Goal: Information Seeking & Learning: Learn about a topic

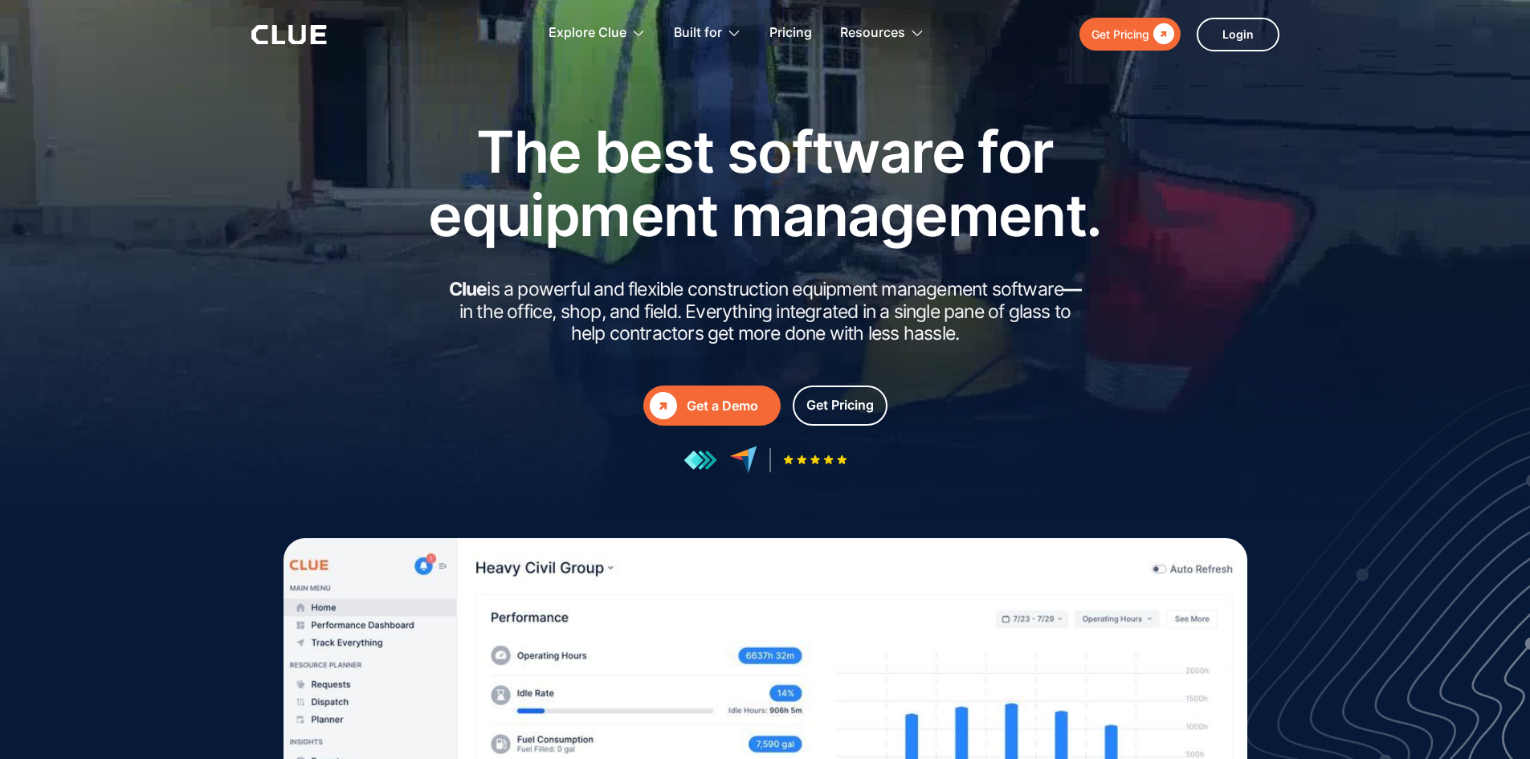
click at [1330, 309] on div at bounding box center [765, 321] width 1530 height 643
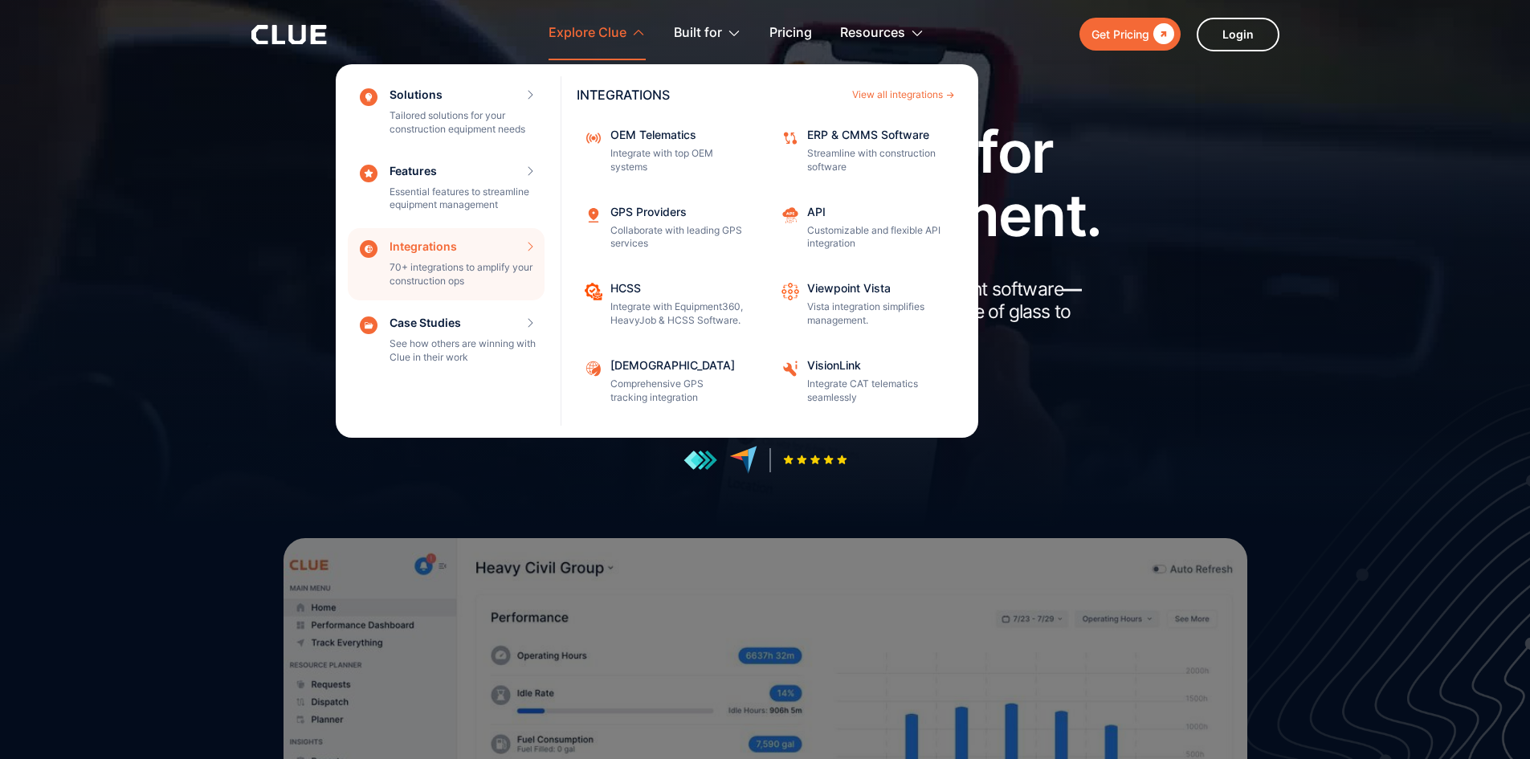
click at [452, 248] on div "Integrations 70+ integrations to amplify your construction ops INTEGRATIONS Vie…" at bounding box center [446, 264] width 197 height 72
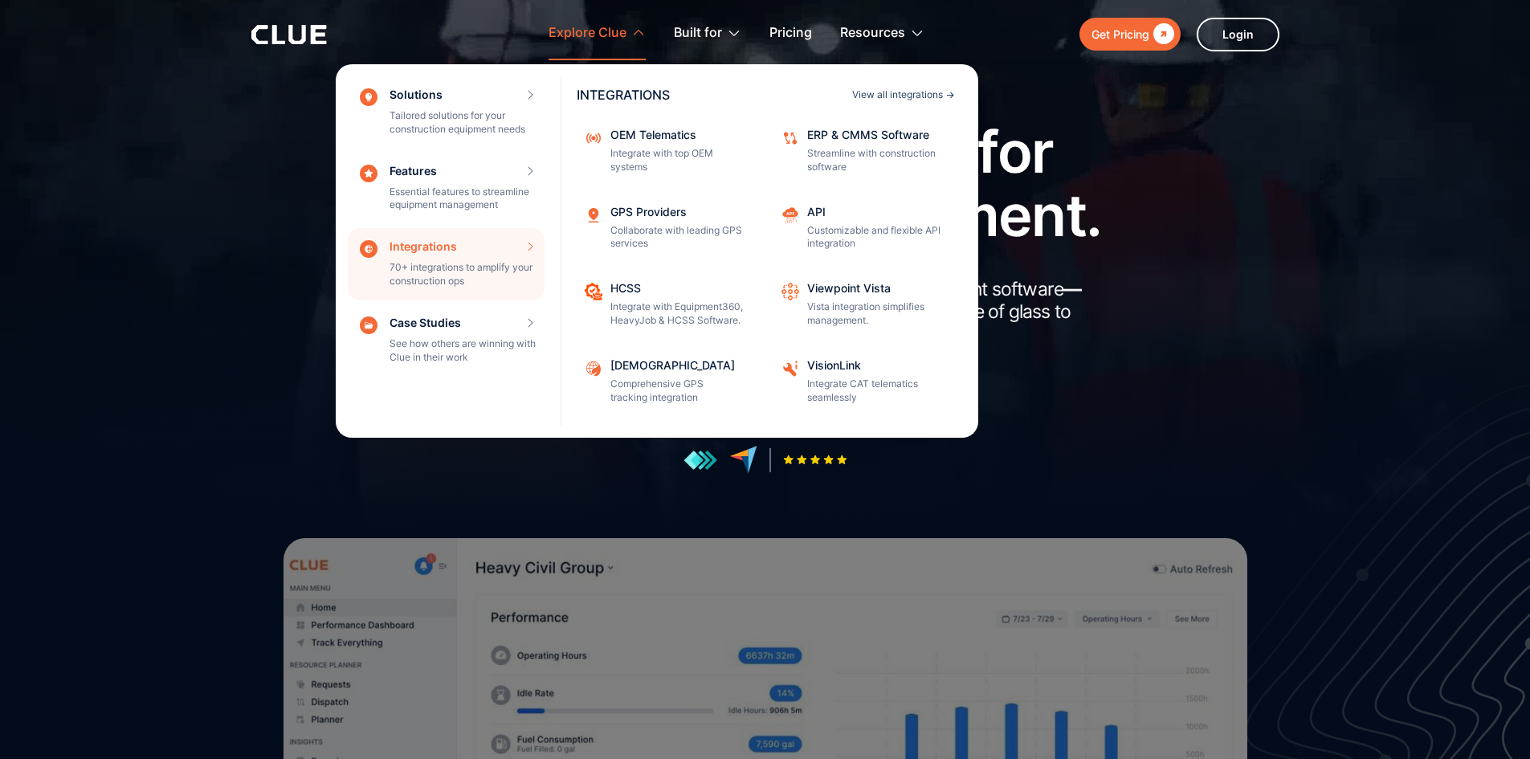
click at [888, 90] on div "View all integrations" at bounding box center [897, 95] width 91 height 10
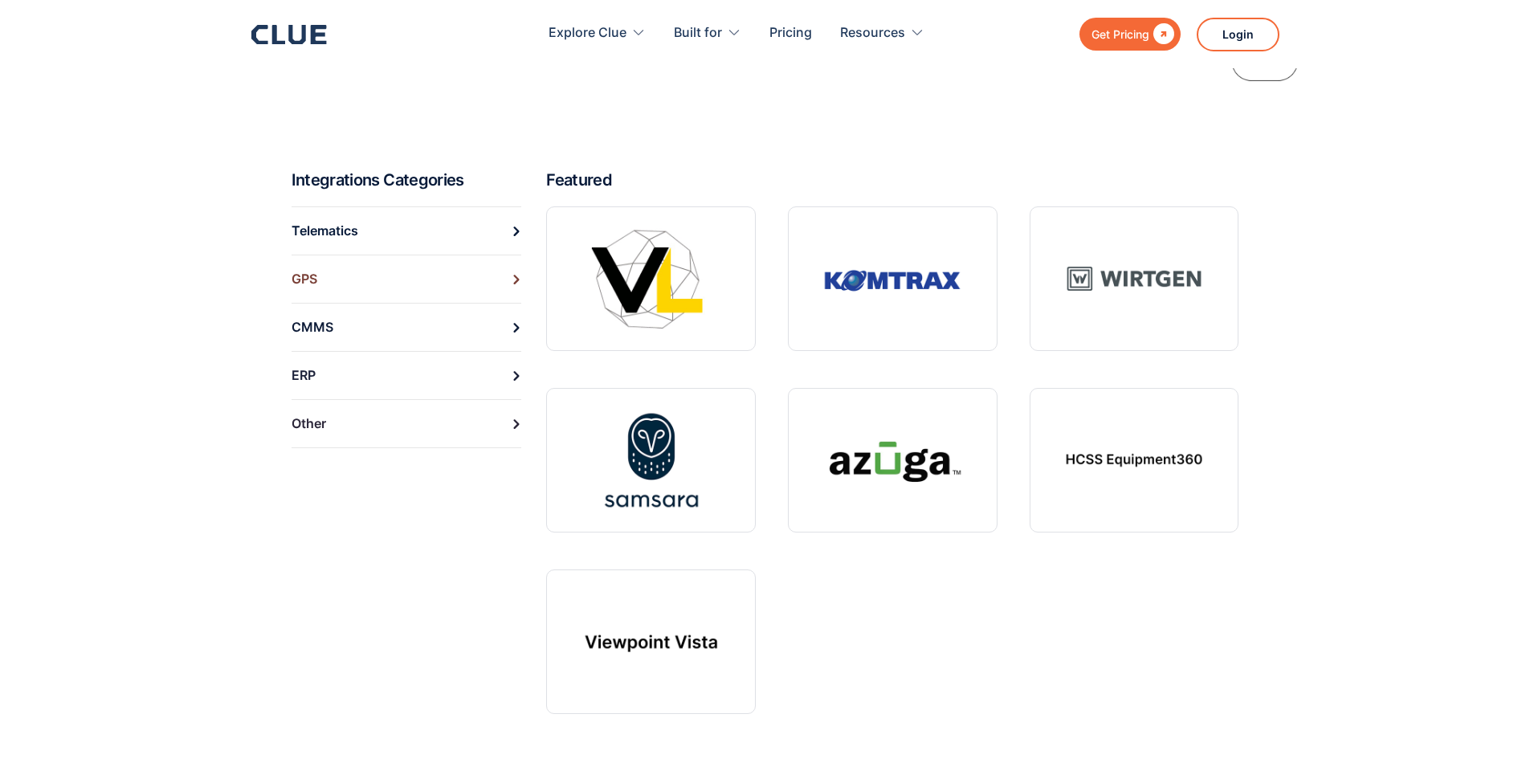
scroll to position [562, 0]
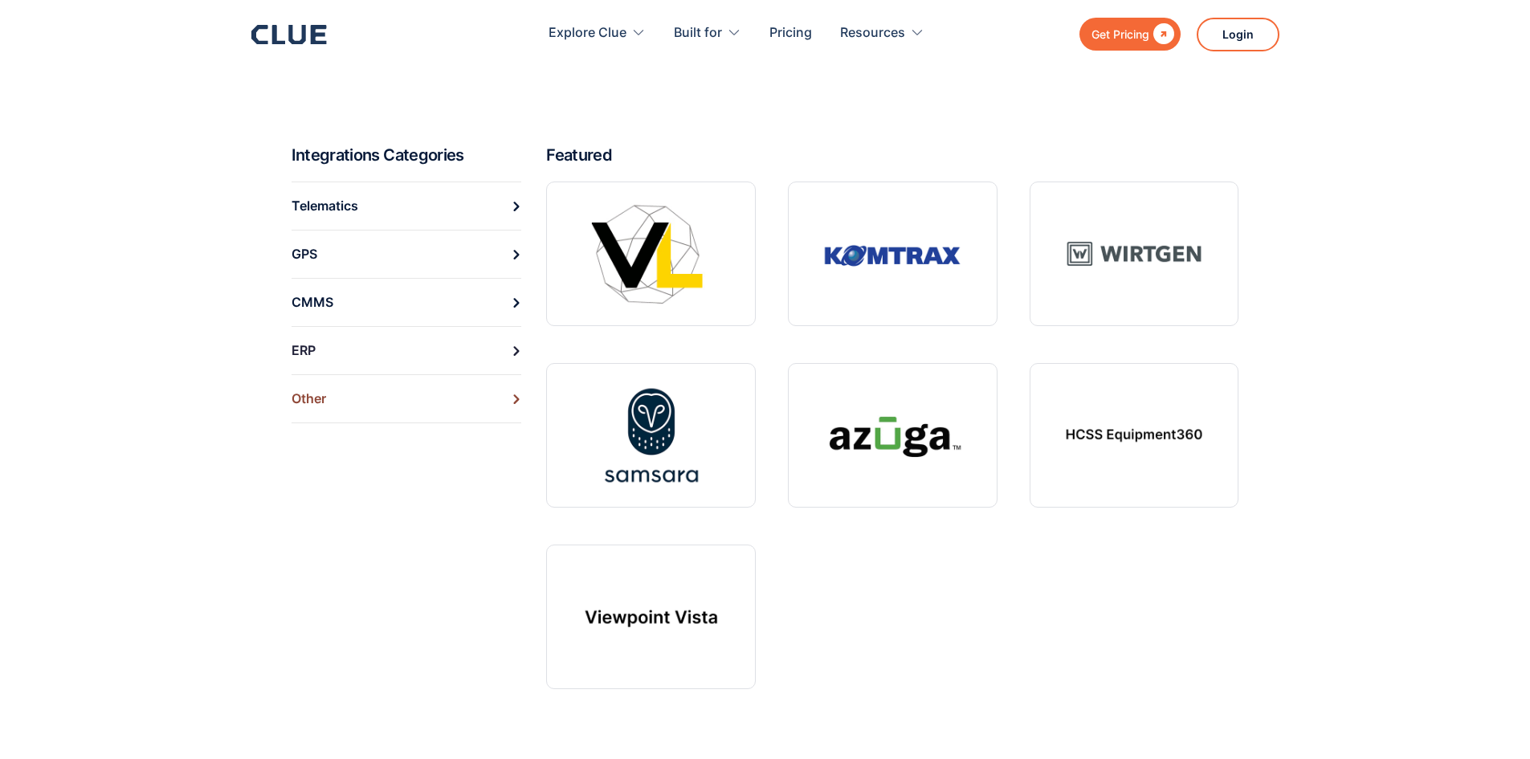
drag, startPoint x: 328, startPoint y: 361, endPoint x: 307, endPoint y: 361, distance: 20.9
click at [328, 361] on link "ERP" at bounding box center [407, 350] width 231 height 48
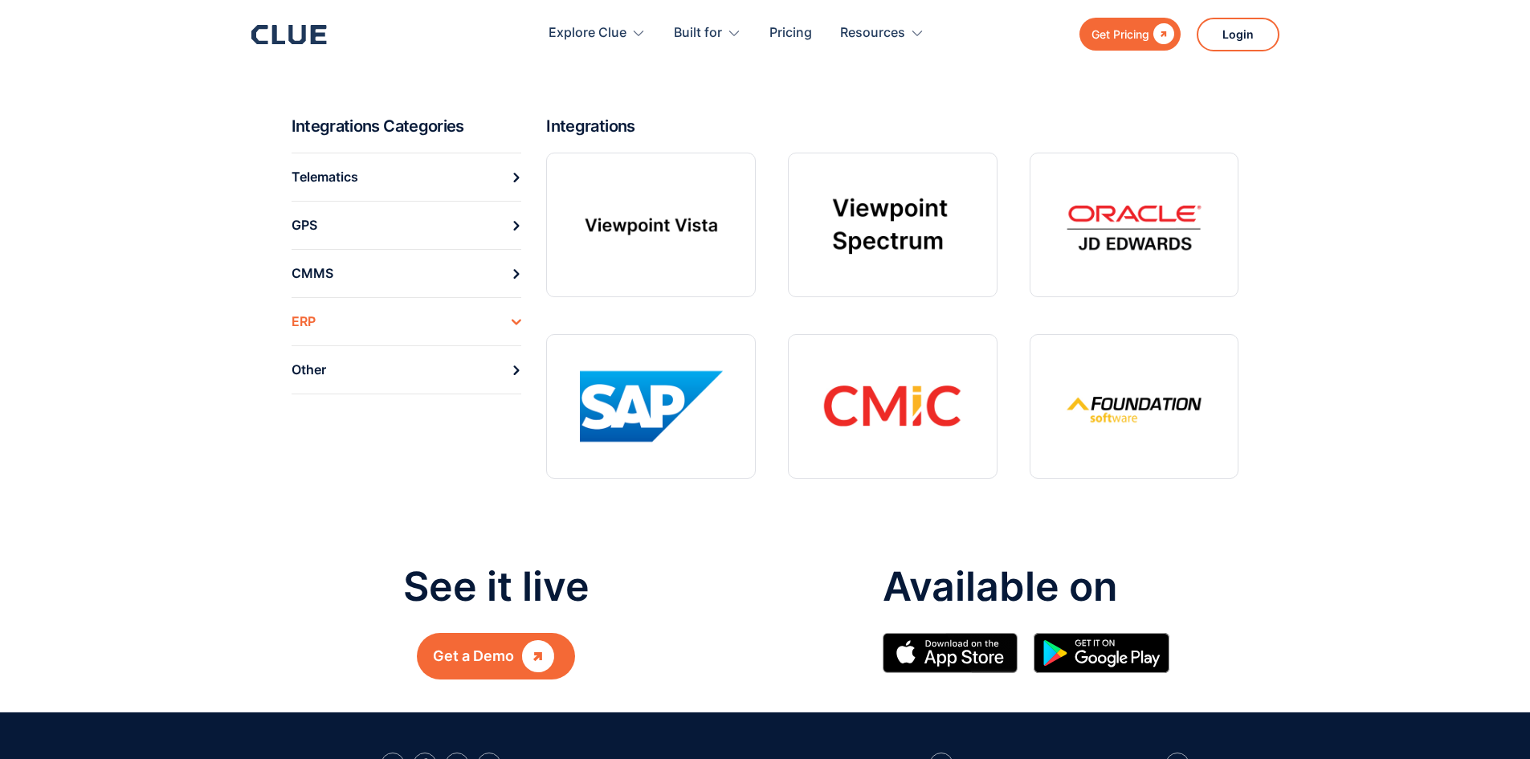
scroll to position [241, 0]
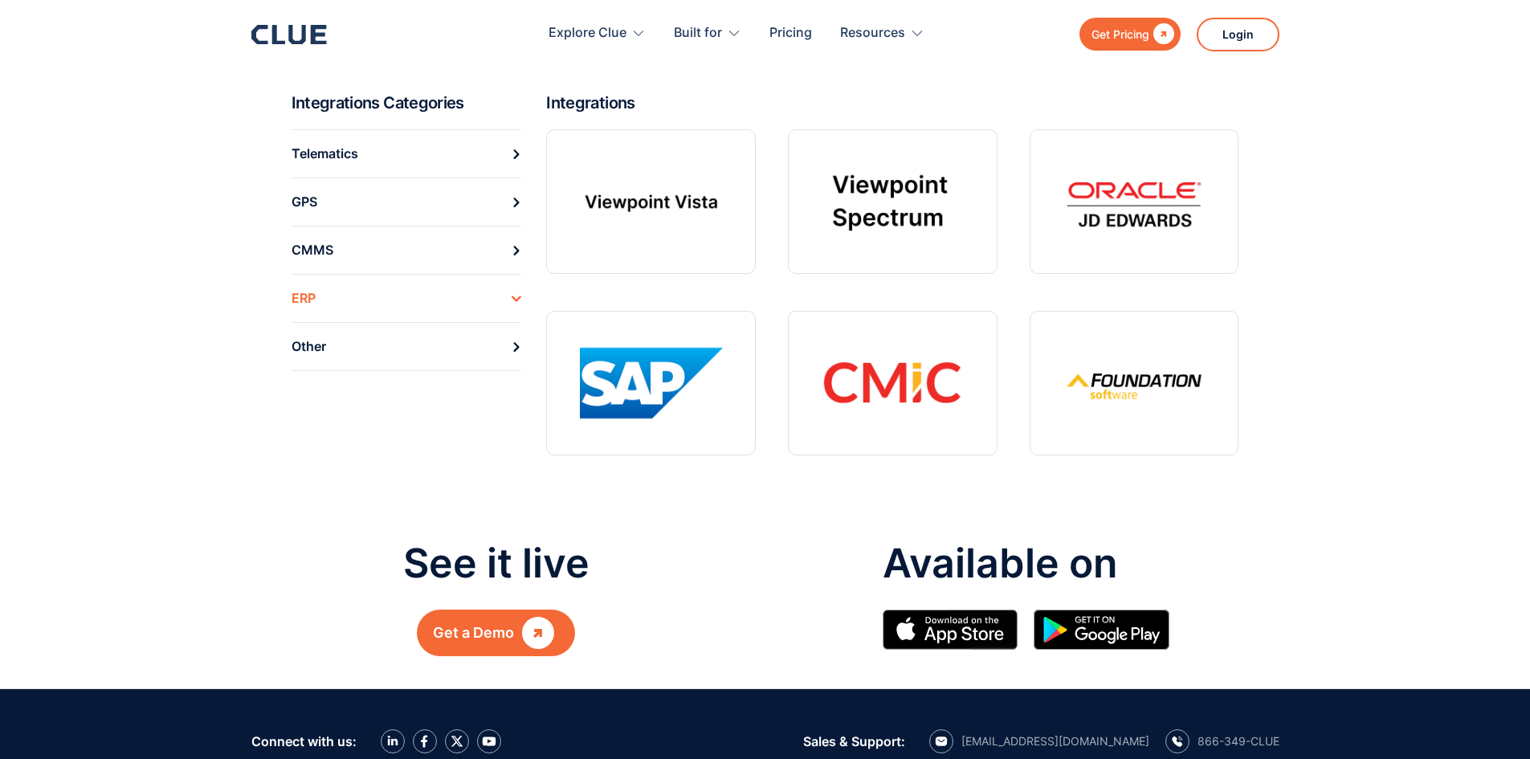
drag, startPoint x: 1141, startPoint y: 183, endPoint x: 1354, endPoint y: 206, distance: 214.8
click at [1354, 206] on section "Integrations Categories Telematics GPS CMMS ERP Other Integrations" at bounding box center [765, 296] width 1530 height 408
click at [378, 349] on link "Other" at bounding box center [407, 346] width 231 height 49
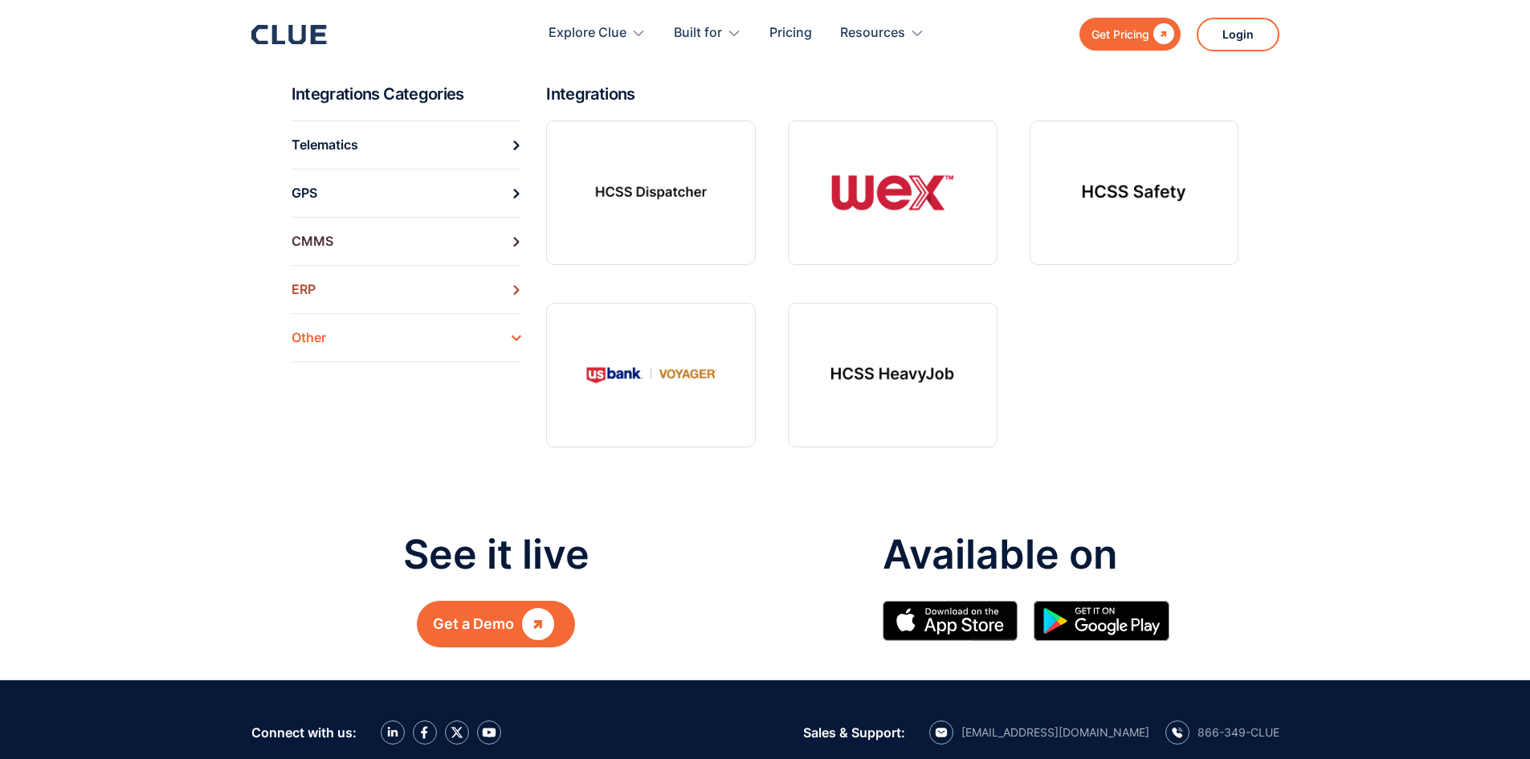
scroll to position [241, 0]
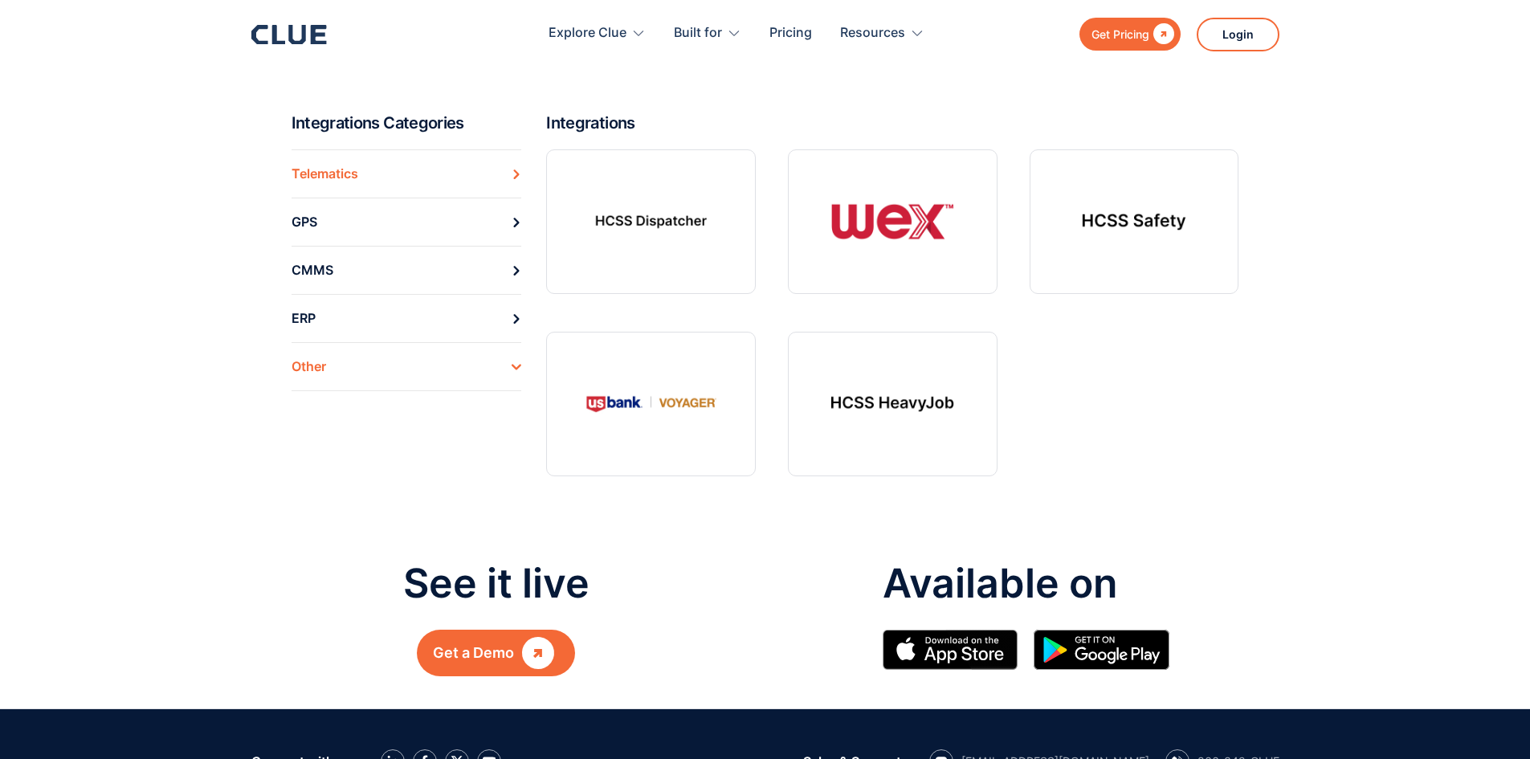
click at [369, 175] on link "Telematics" at bounding box center [407, 173] width 231 height 48
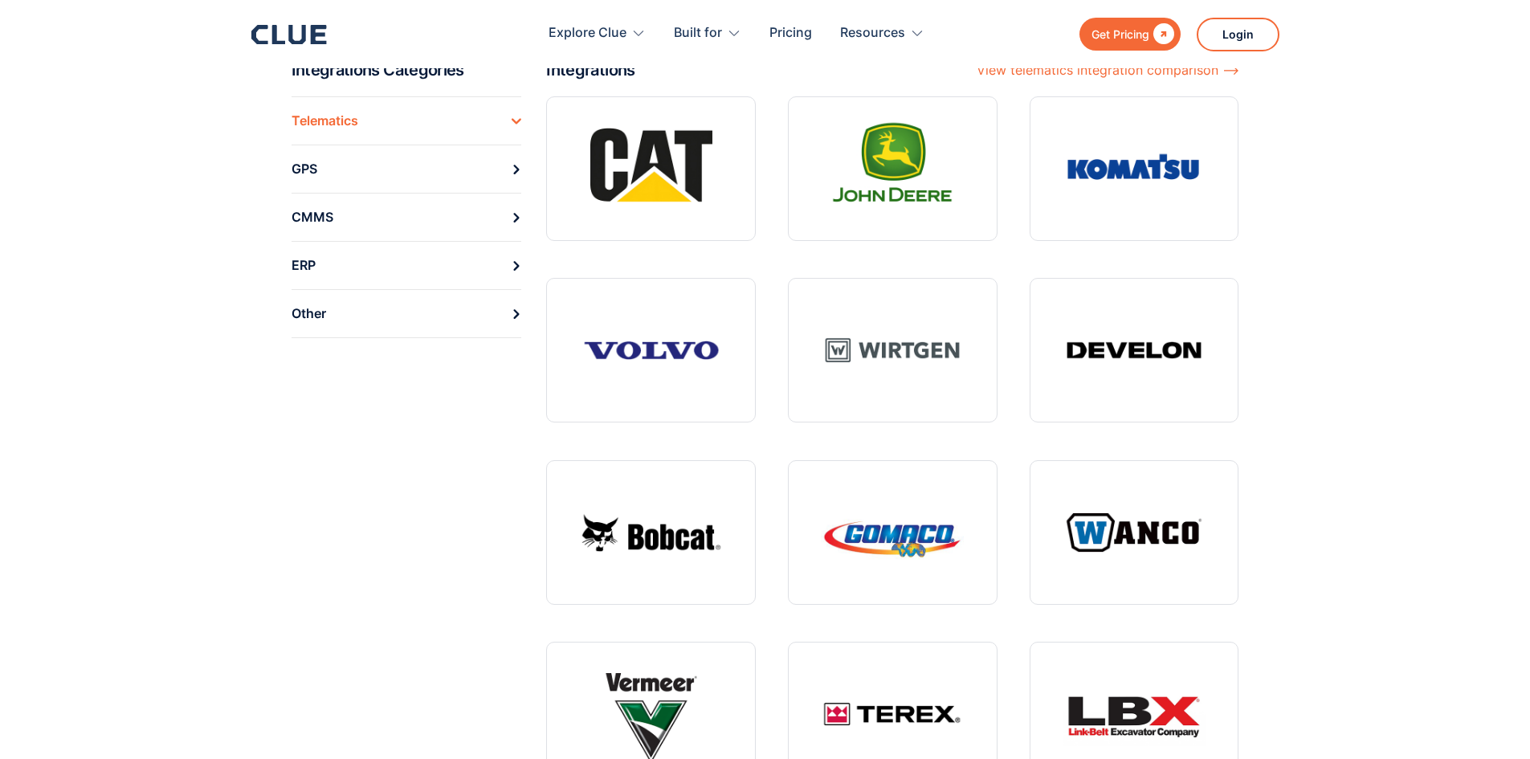
scroll to position [161, 0]
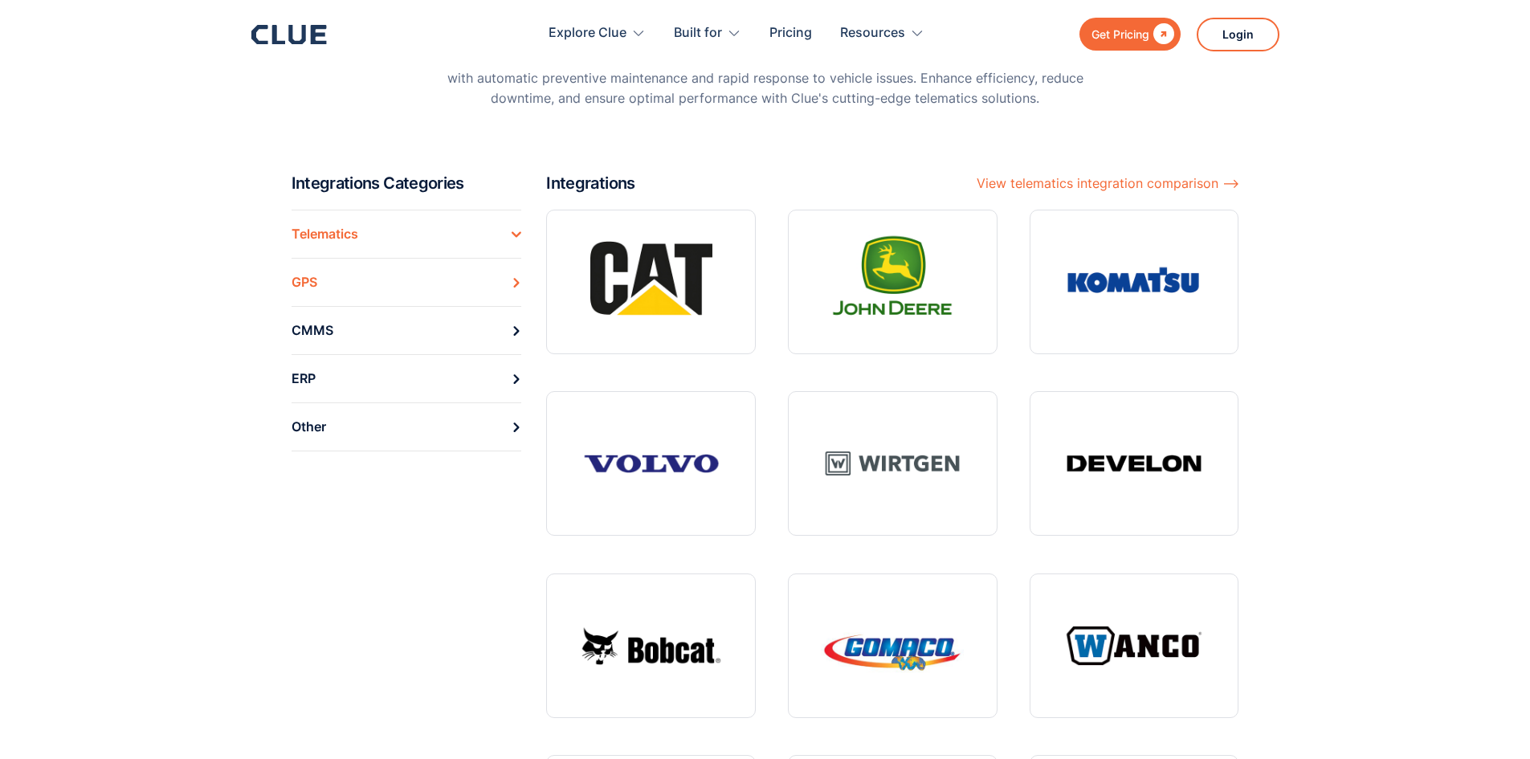
click at [333, 284] on link "GPS" at bounding box center [407, 282] width 231 height 48
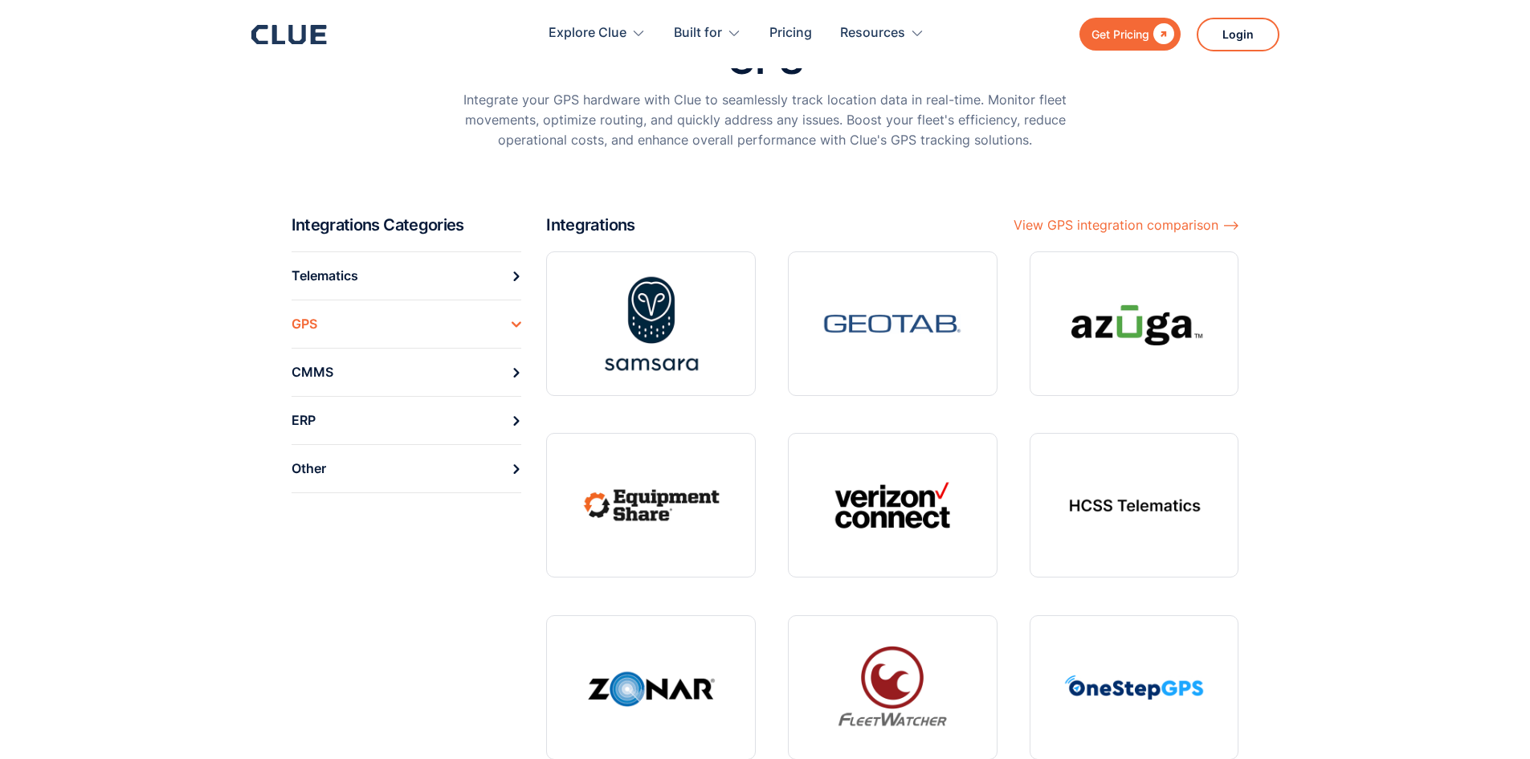
scroll to position [241, 0]
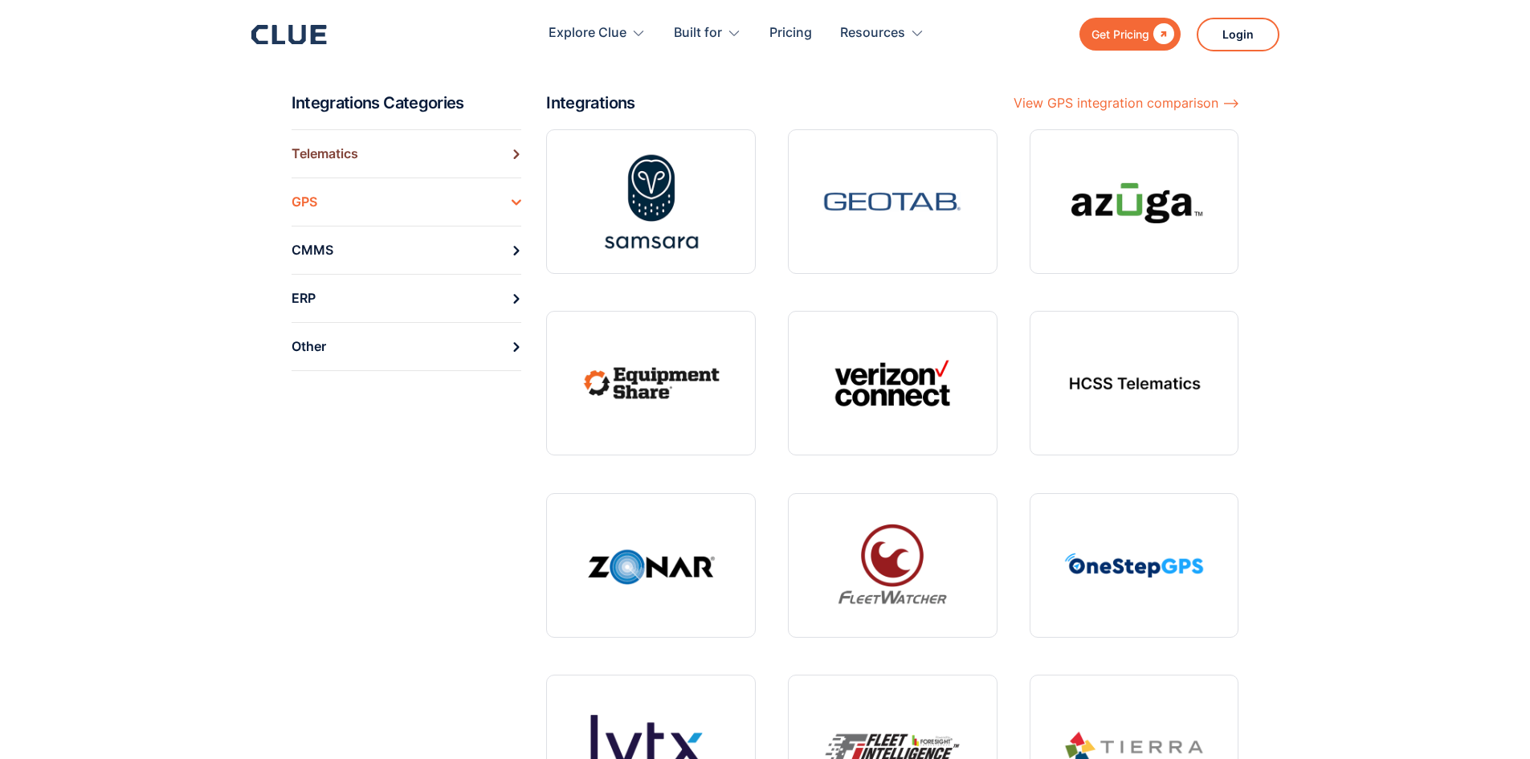
click at [357, 169] on link "Telematics" at bounding box center [407, 153] width 231 height 48
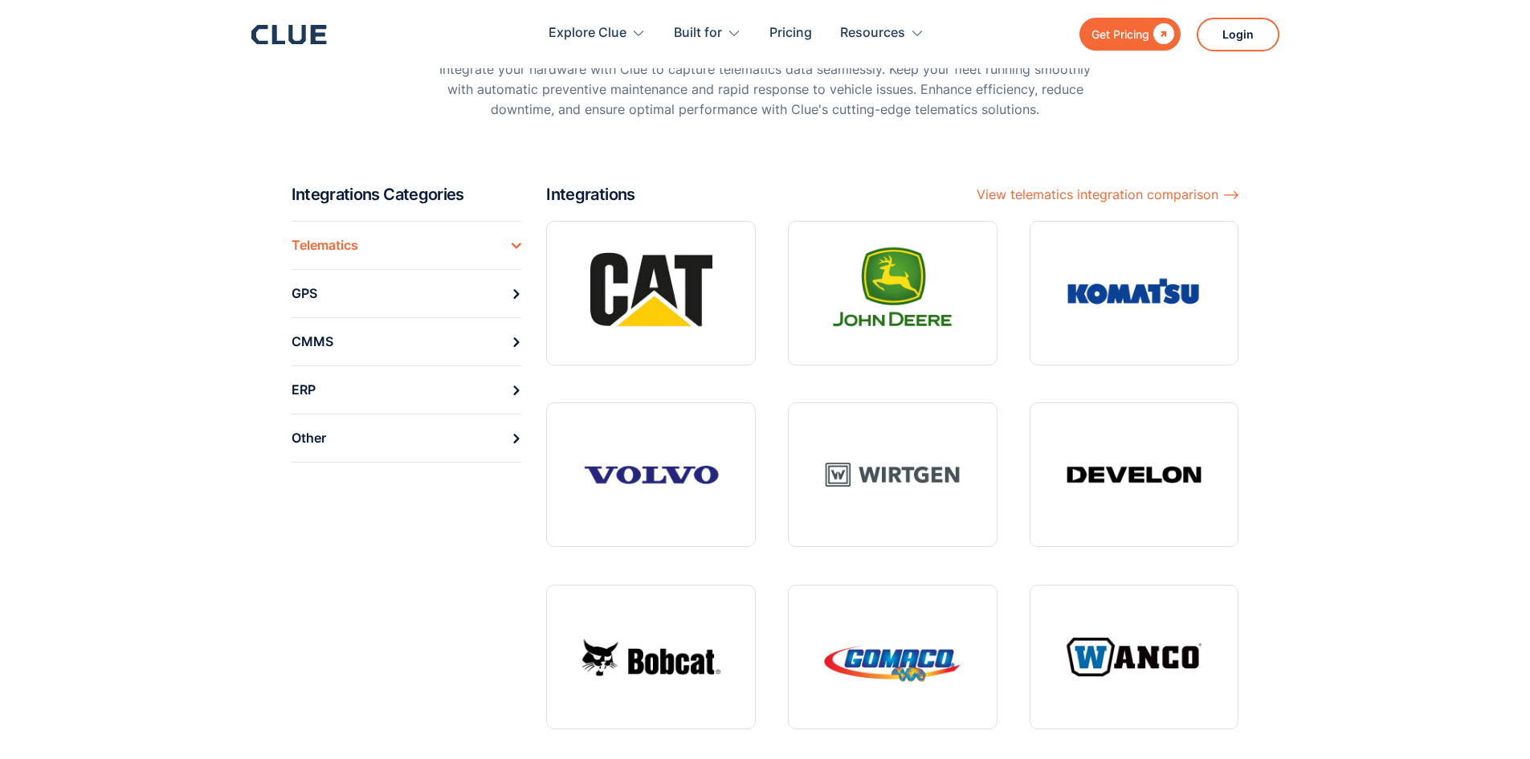
scroll to position [161, 0]
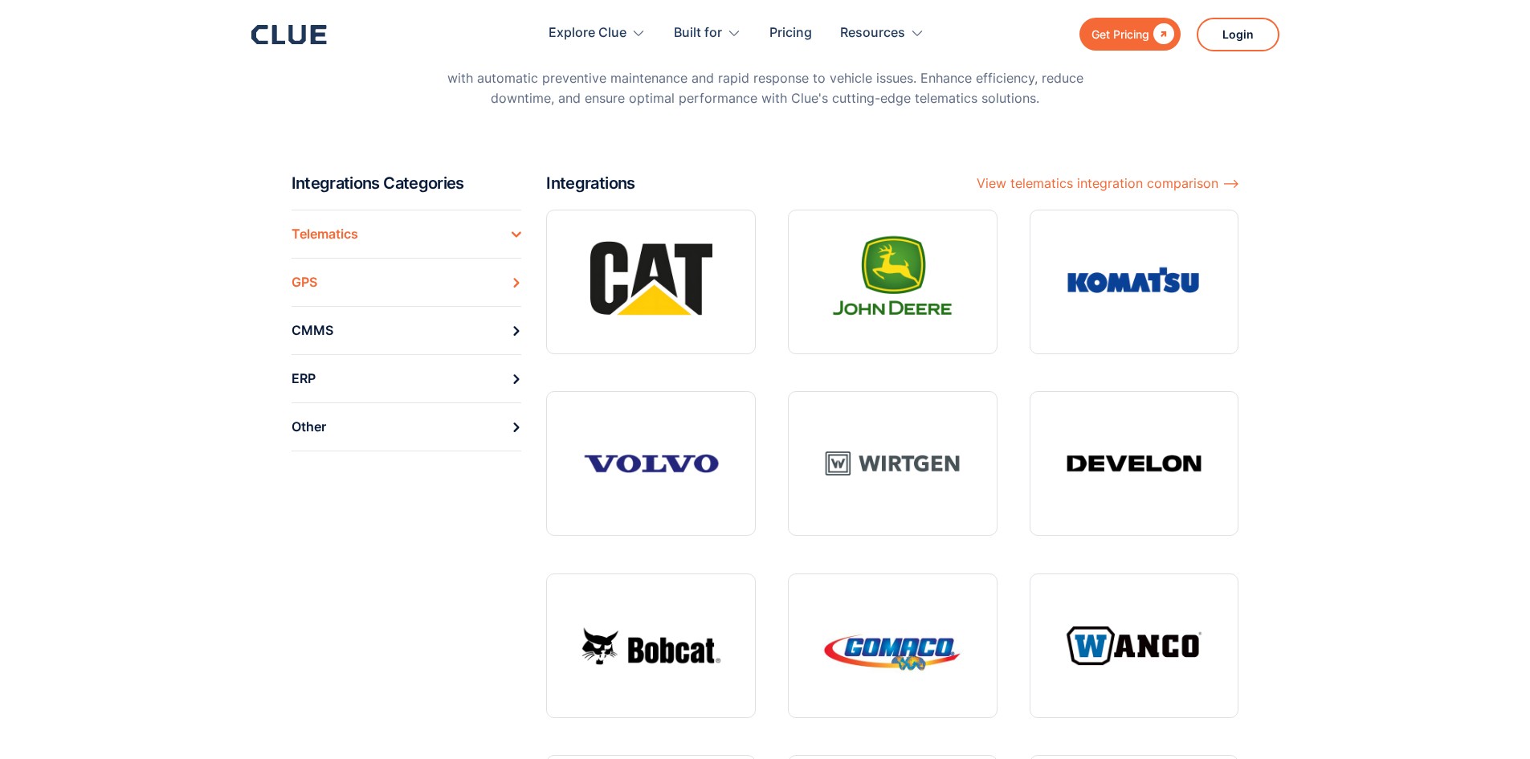
click at [318, 281] on link "GPS" at bounding box center [407, 282] width 231 height 48
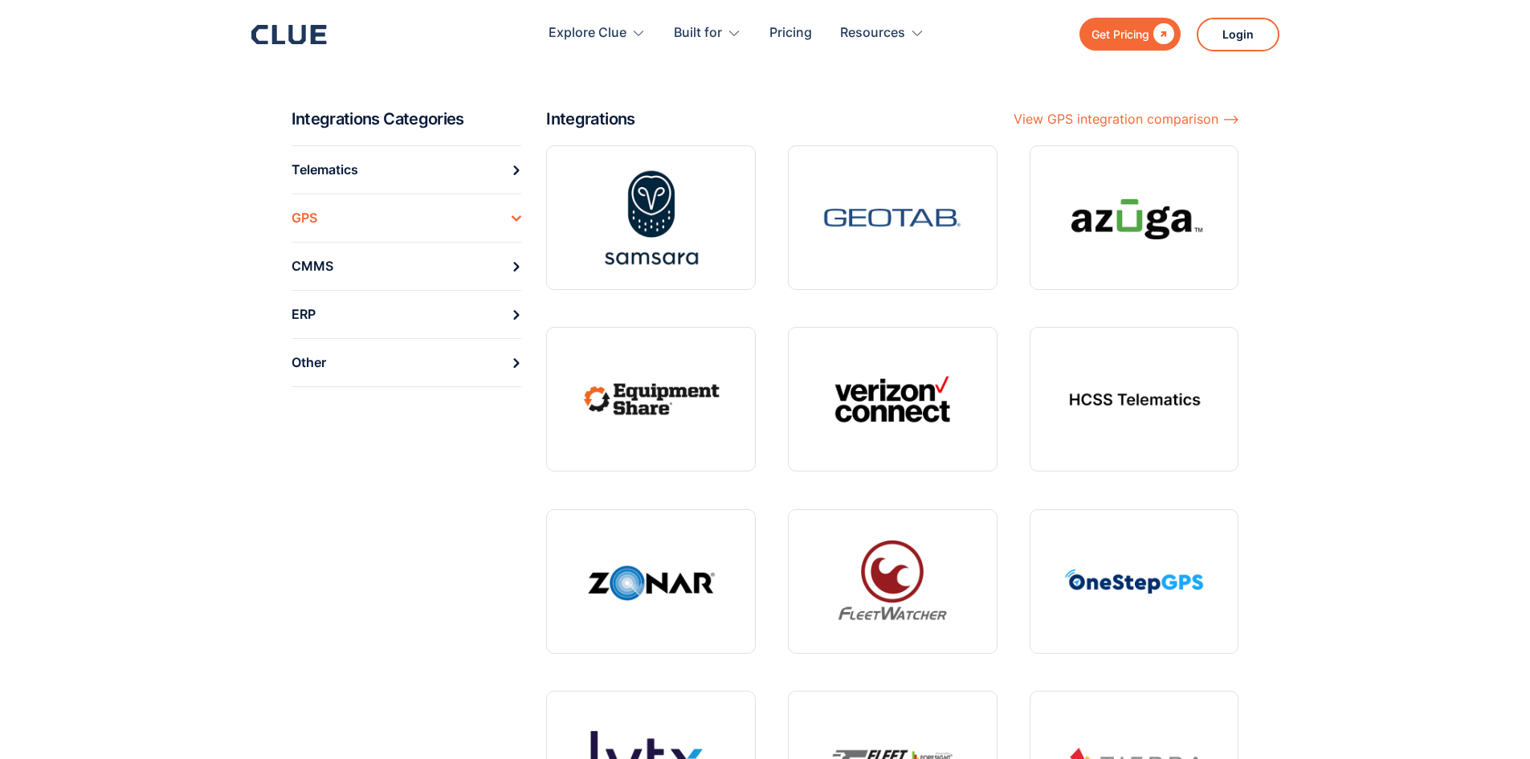
scroll to position [161, 0]
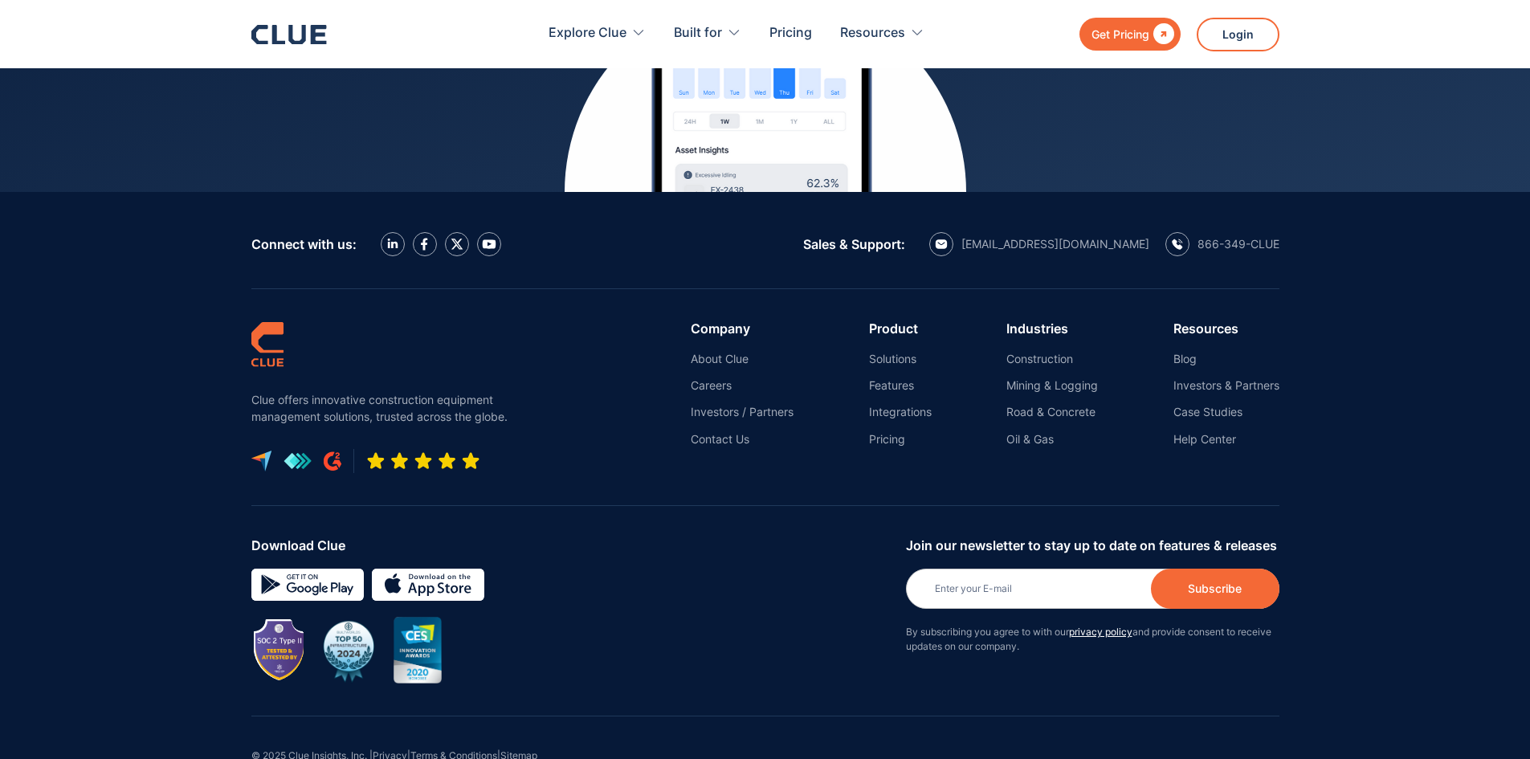
scroll to position [7244, 0]
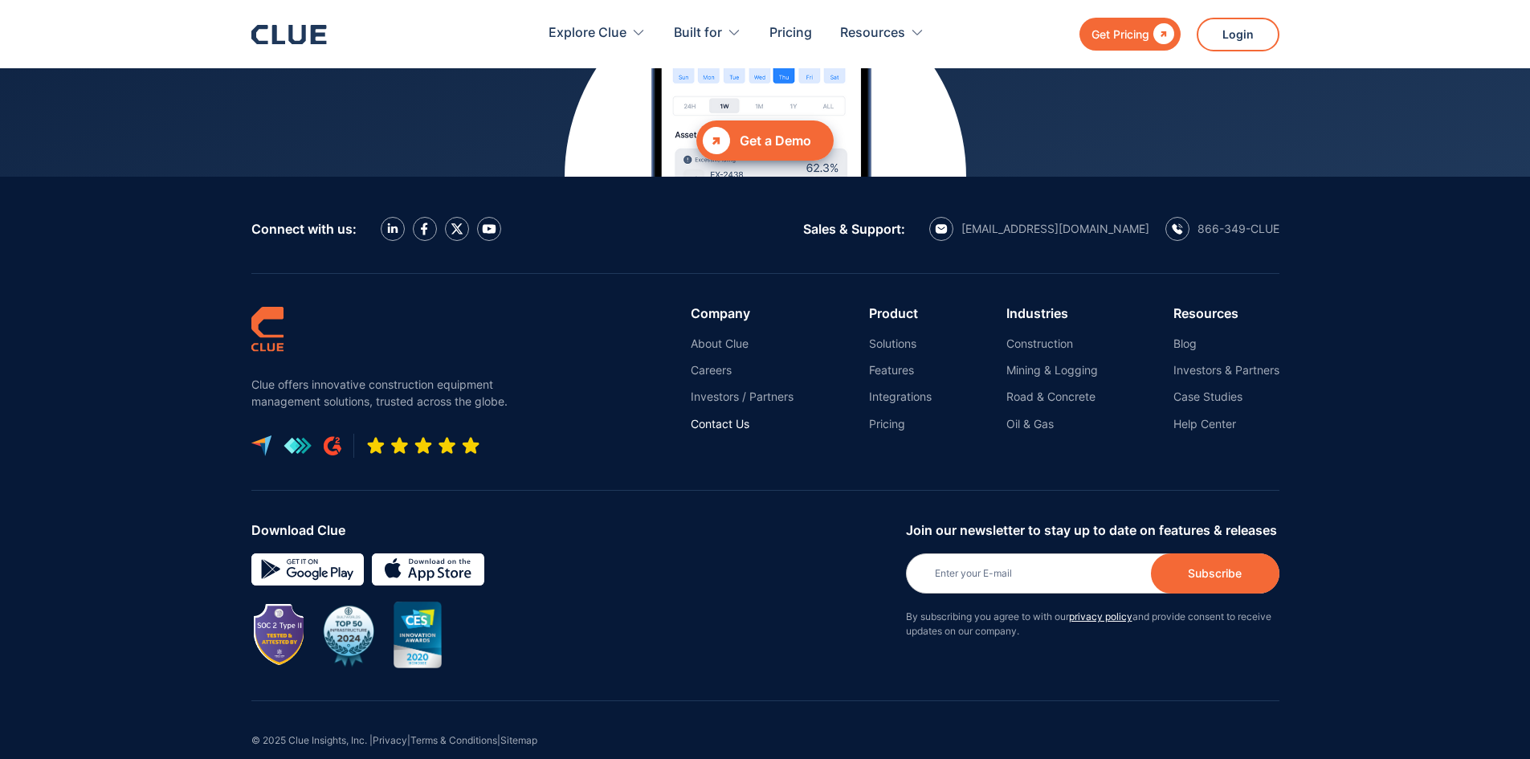
click at [715, 417] on link "Contact Us" at bounding box center [742, 424] width 103 height 14
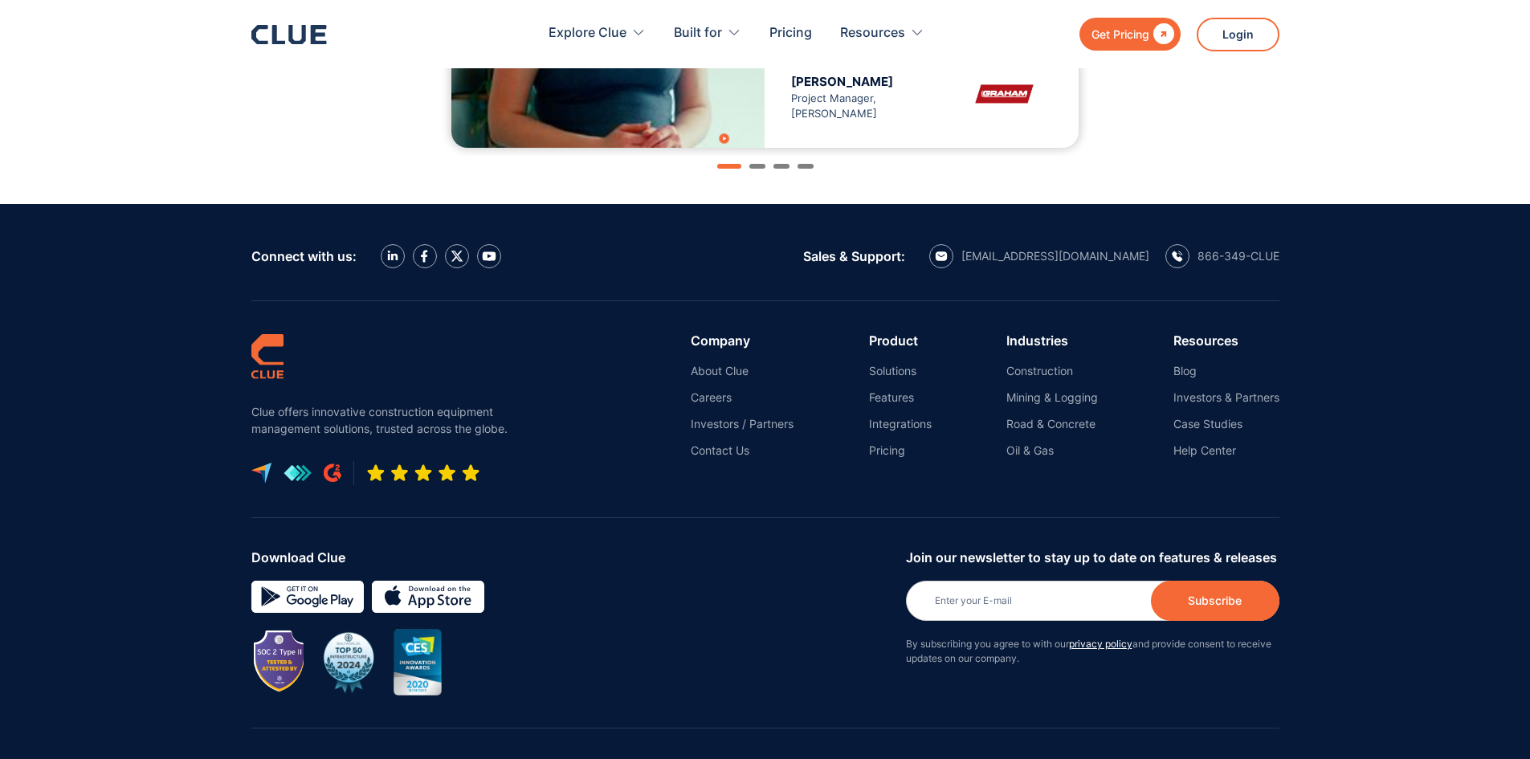
scroll to position [1871, 0]
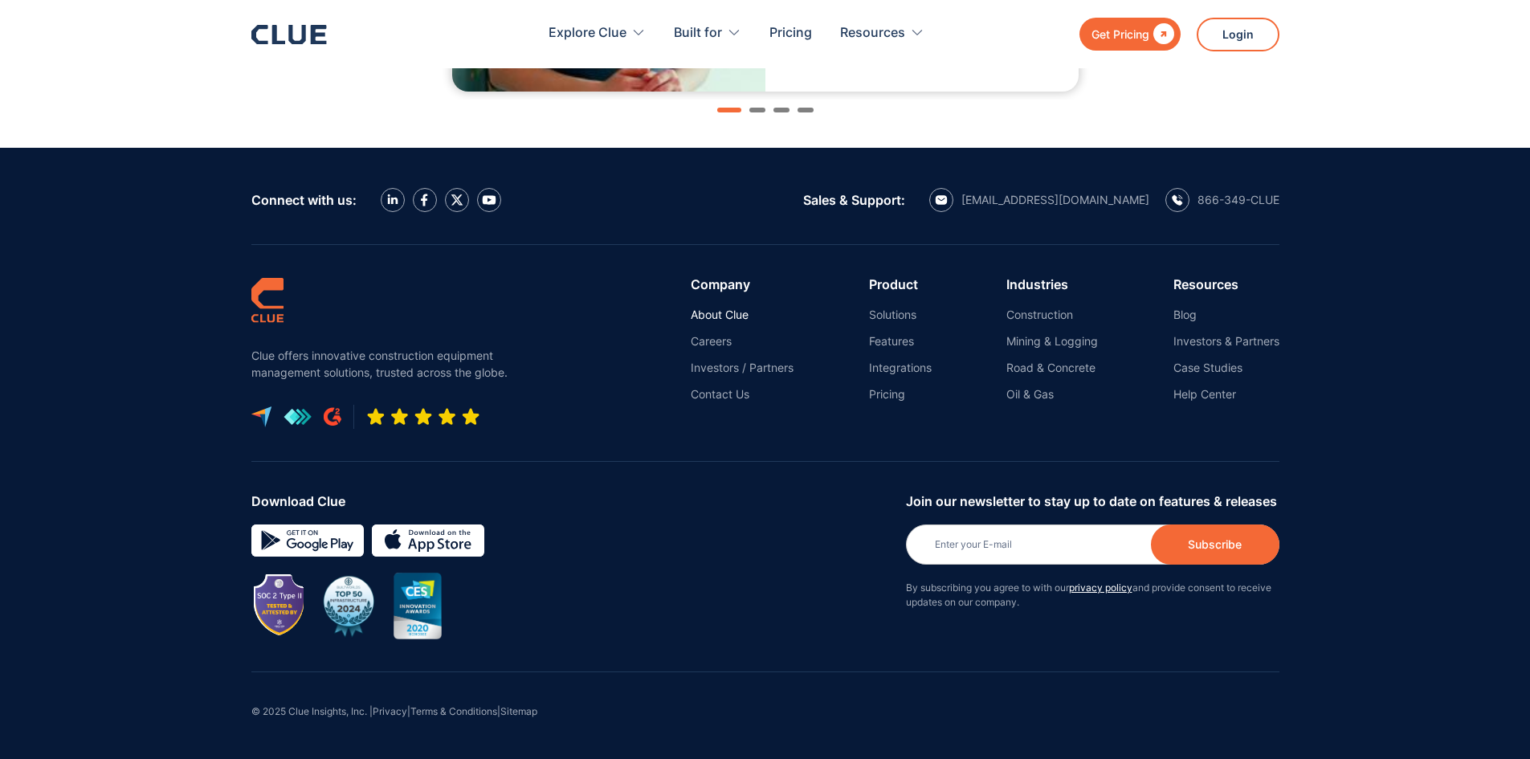
click at [725, 316] on link "About Clue" at bounding box center [742, 315] width 103 height 14
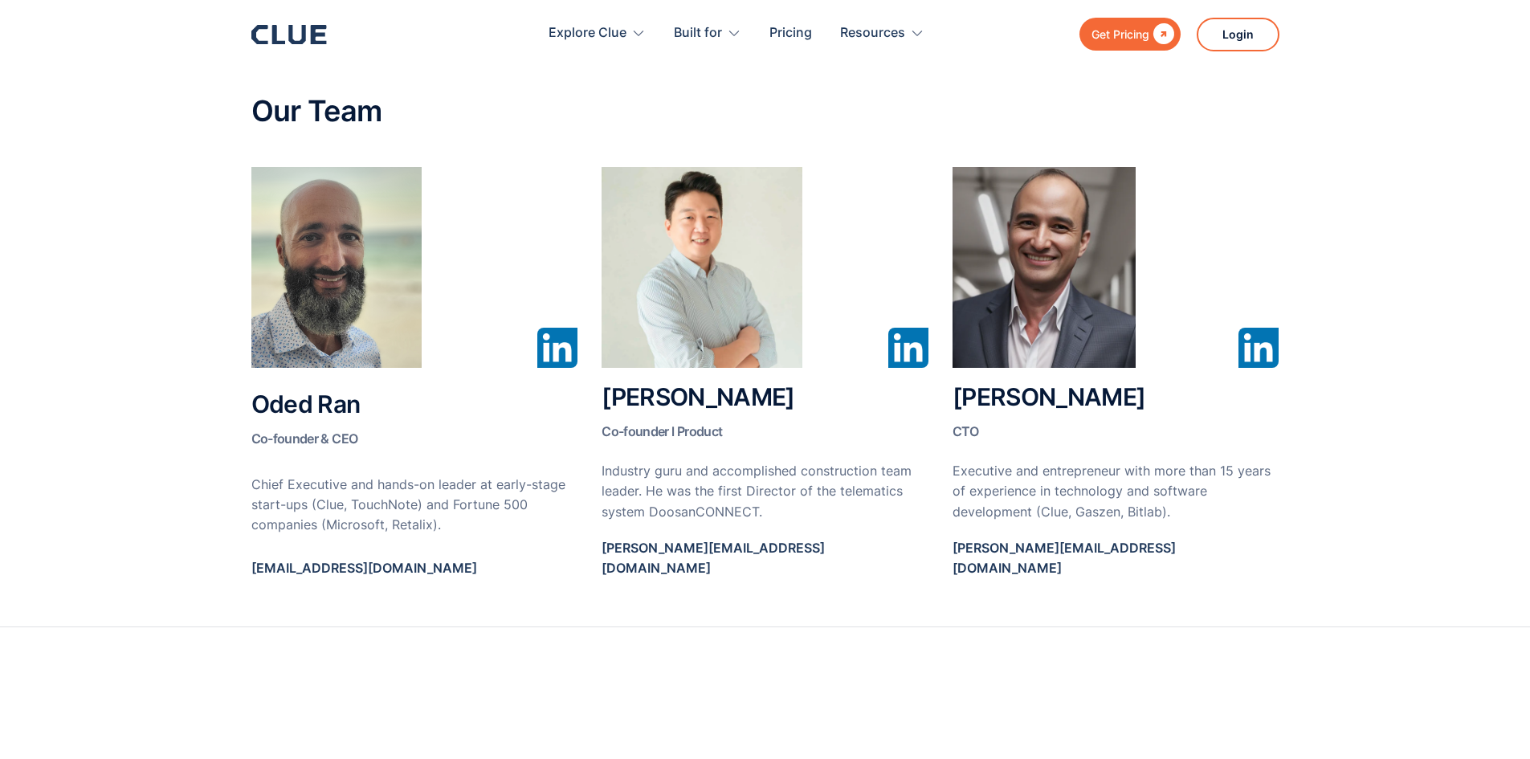
scroll to position [723, 0]
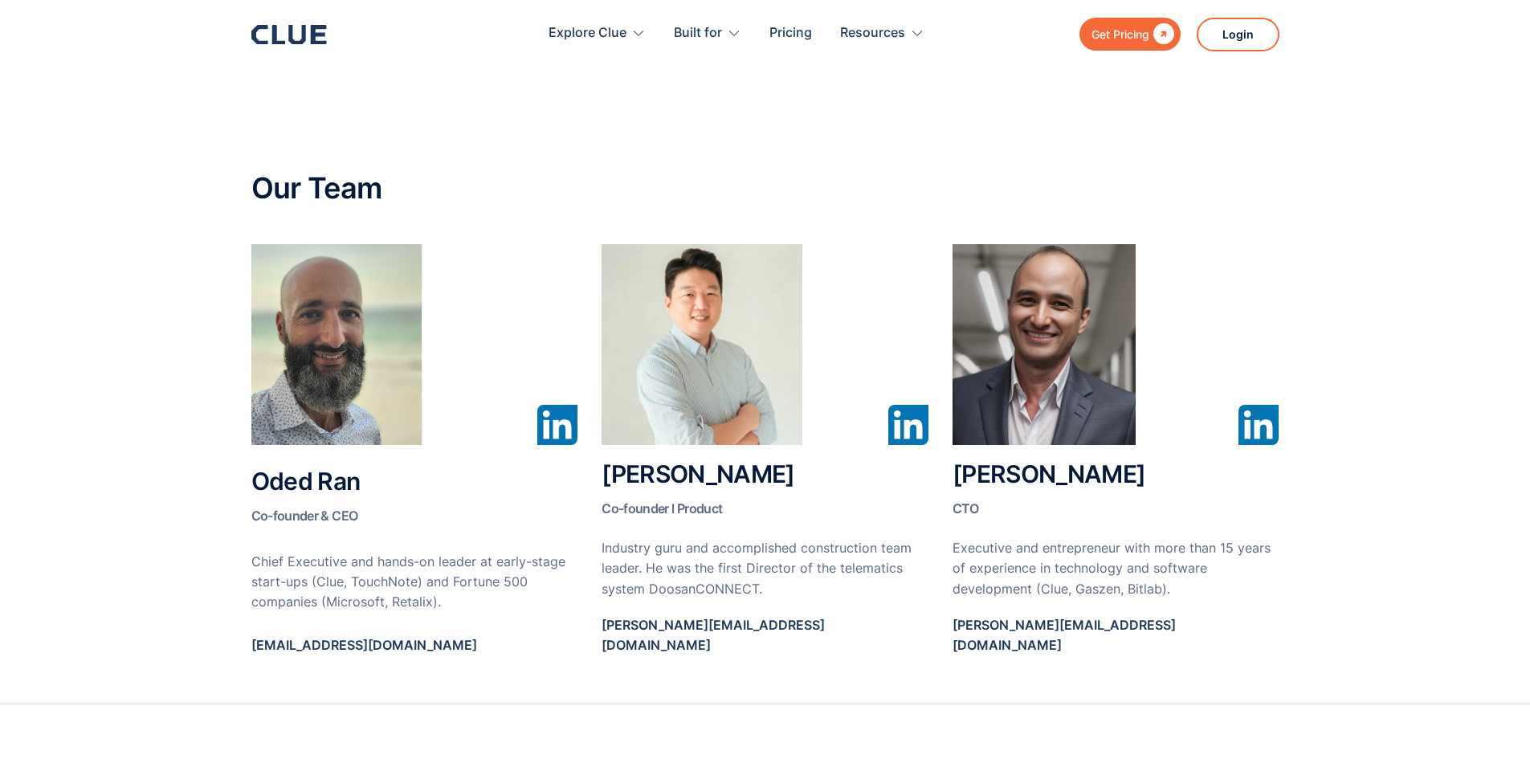
click at [729, 405] on img at bounding box center [702, 344] width 201 height 201
click at [317, 360] on img at bounding box center [336, 344] width 170 height 201
